Goal: Check status

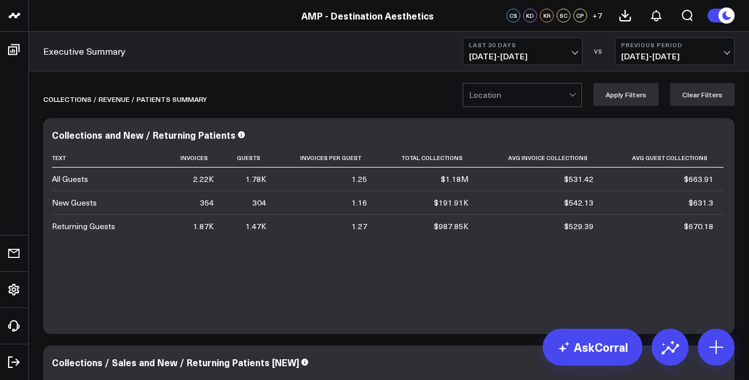
click at [522, 92] on div at bounding box center [519, 95] width 100 height 23
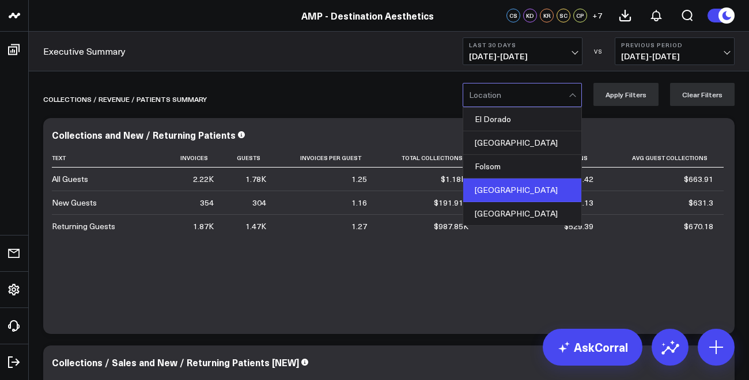
click at [516, 197] on div "[GEOGRAPHIC_DATA]" at bounding box center [522, 191] width 118 height 24
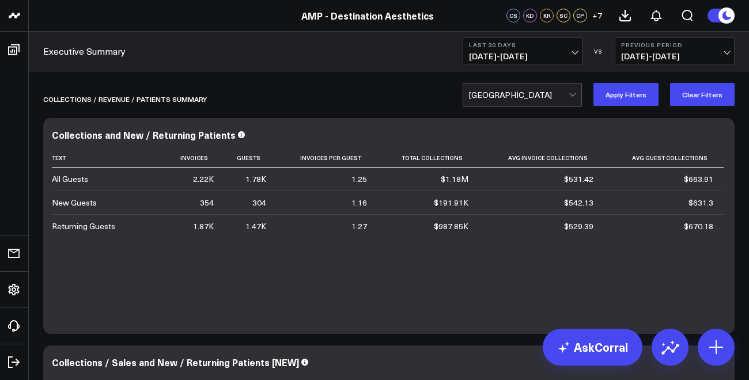
click at [695, 56] on span "[DATE] - [DATE]" at bounding box center [674, 56] width 107 height 9
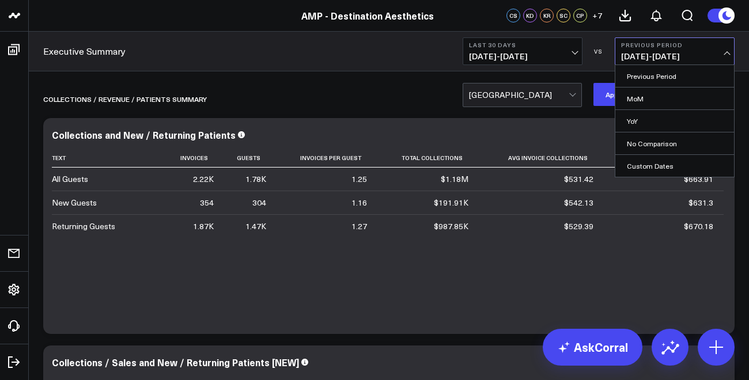
click at [365, 75] on div "Roseville Apply Filters Clear Filters" at bounding box center [389, 94] width 720 height 46
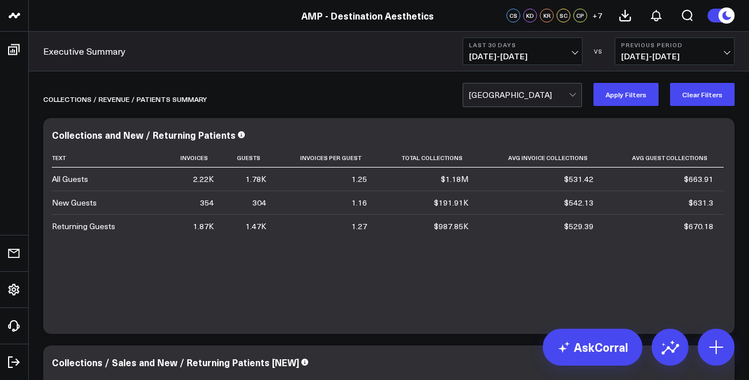
click at [555, 57] on span "[DATE] - [DATE]" at bounding box center [522, 56] width 107 height 9
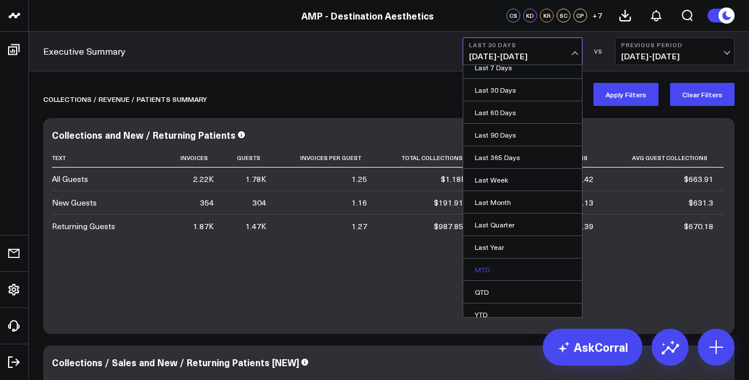
scroll to position [29, 0]
click at [497, 272] on link "MTD" at bounding box center [522, 271] width 119 height 22
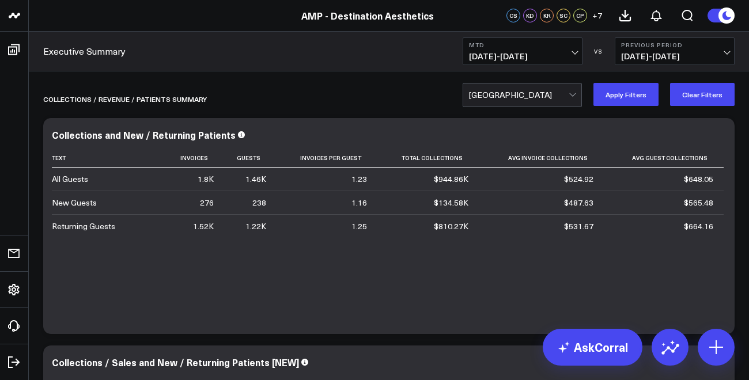
click at [512, 92] on div at bounding box center [519, 95] width 100 height 23
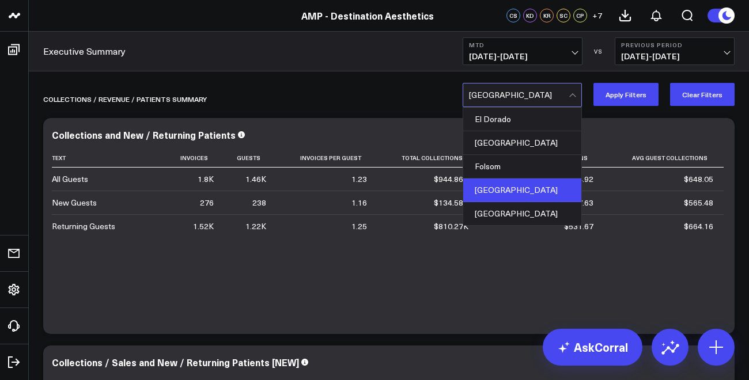
click at [503, 190] on div "[GEOGRAPHIC_DATA]" at bounding box center [522, 191] width 118 height 24
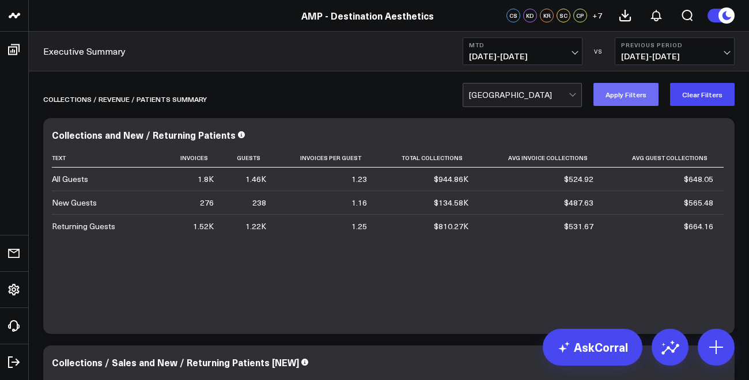
click at [645, 101] on button "Apply Filters" at bounding box center [625, 94] width 65 height 23
click at [562, 52] on span "[DATE] - [DATE]" at bounding box center [522, 56] width 107 height 9
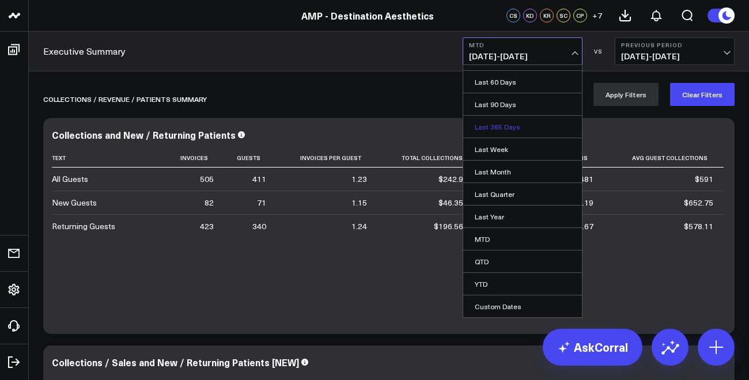
scroll to position [57, 0]
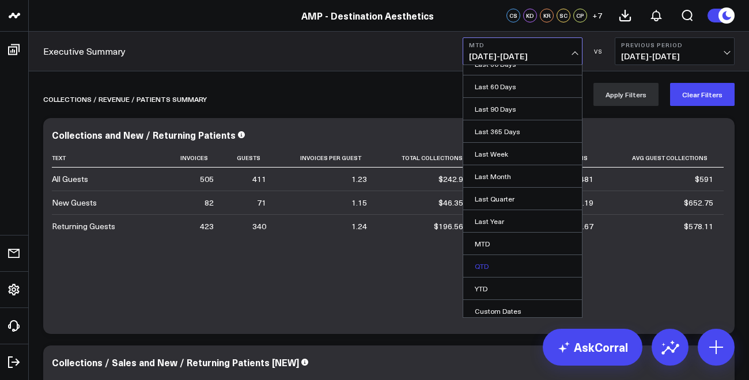
click at [497, 265] on link "QTD" at bounding box center [522, 266] width 119 height 22
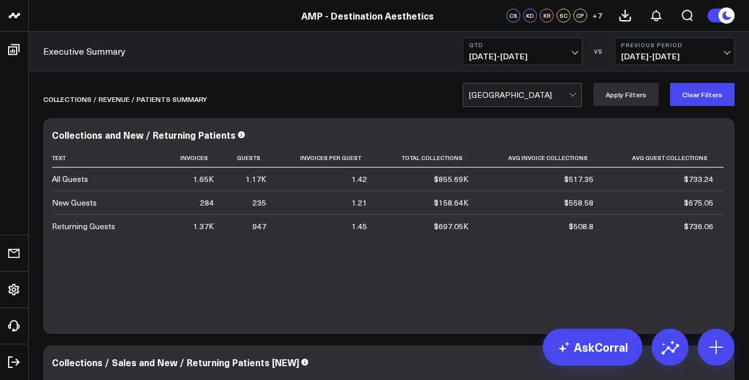
click at [547, 95] on div at bounding box center [519, 95] width 100 height 23
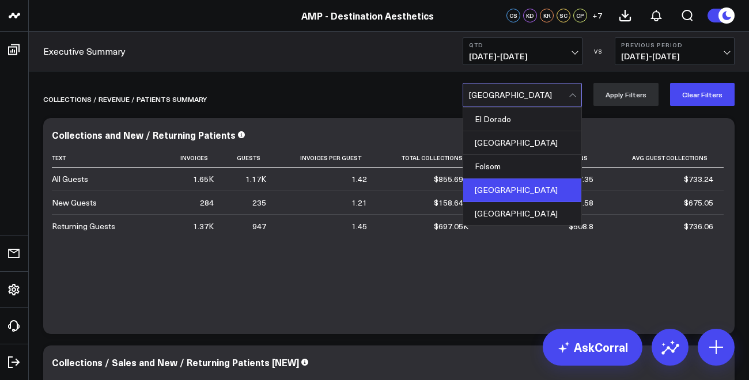
click at [524, 183] on div "[GEOGRAPHIC_DATA]" at bounding box center [522, 191] width 118 height 24
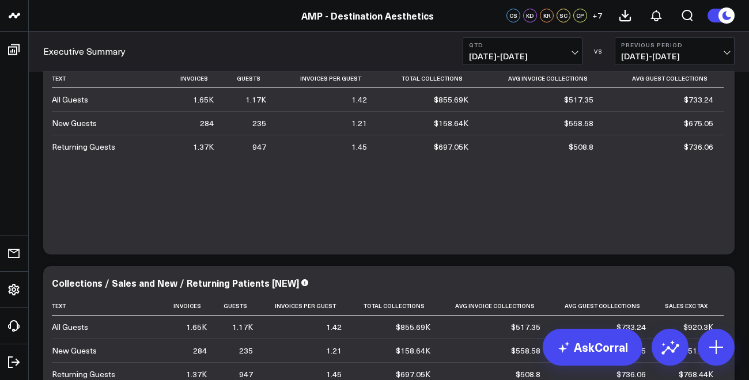
scroll to position [113, 0]
